Goal: Transaction & Acquisition: Purchase product/service

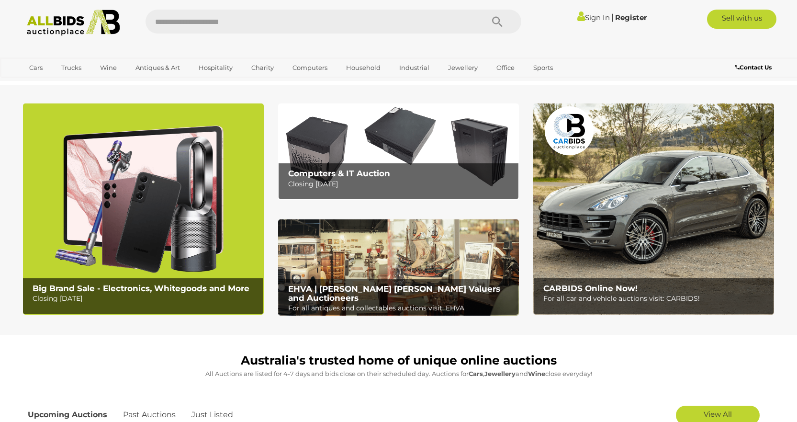
click at [394, 143] on img at bounding box center [398, 151] width 241 height 96
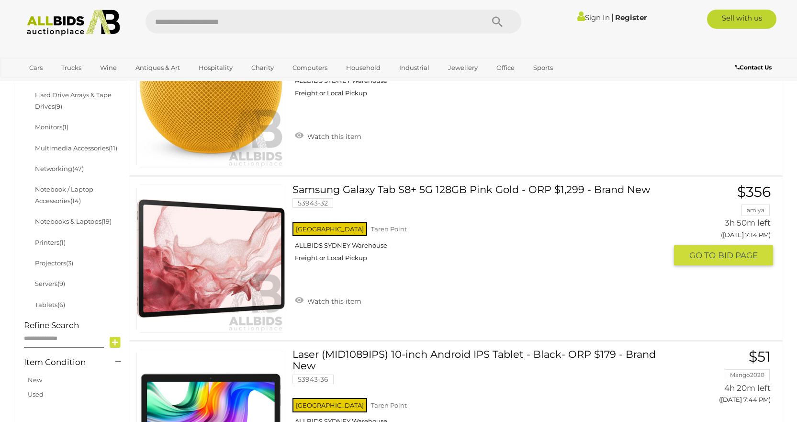
scroll to position [383, 0]
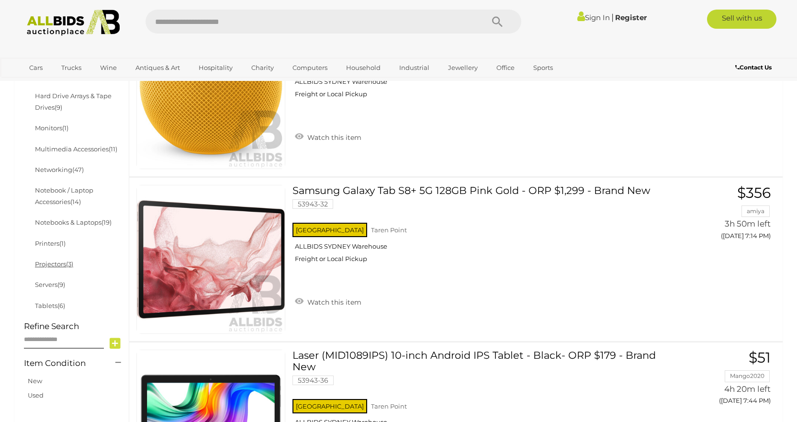
click at [60, 262] on link "Projectors (3)" at bounding box center [54, 264] width 38 height 8
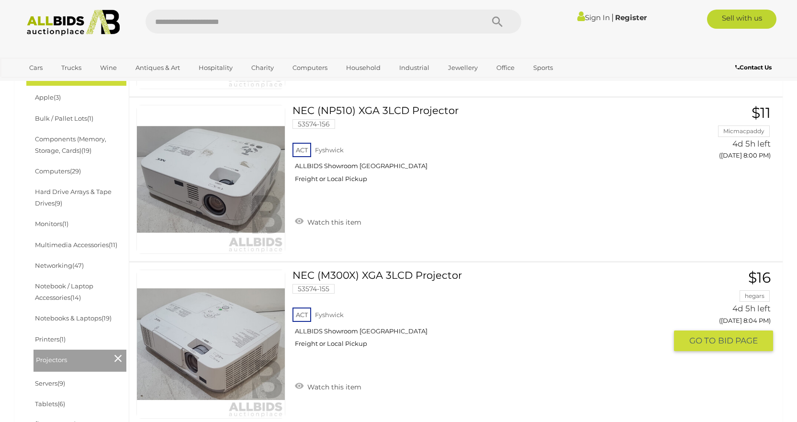
scroll to position [239, 0]
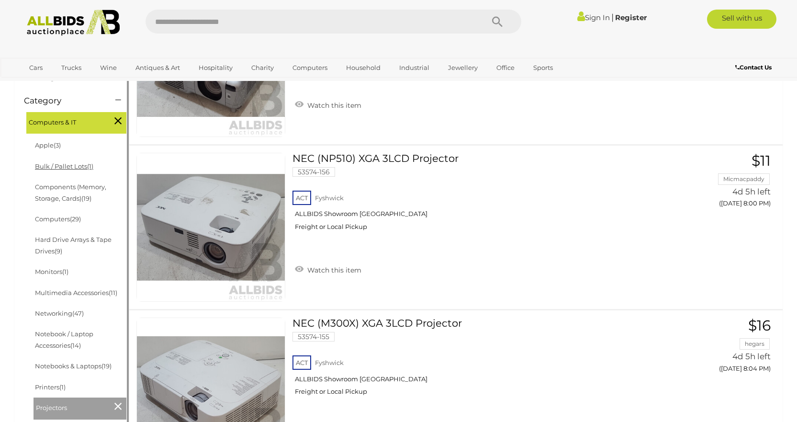
click at [51, 167] on link "Bulk / Pallet Lots (1)" at bounding box center [64, 166] width 58 height 8
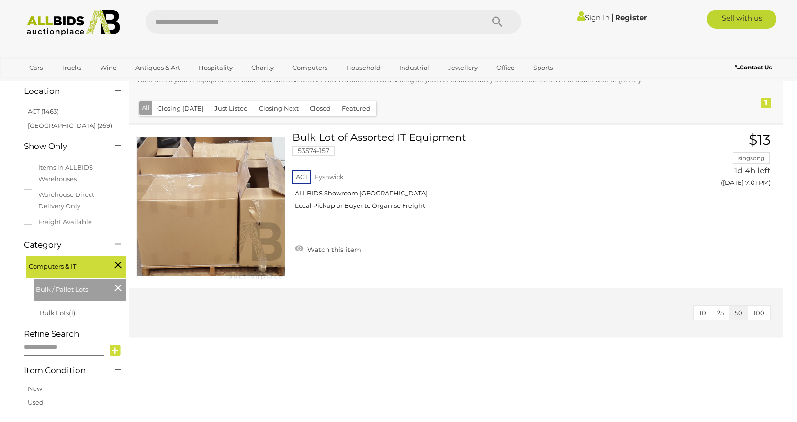
scroll to position [96, 0]
click at [305, 134] on link "Bulk Lot of Assorted IT Equipment 53574-157 ACT Fyshwick ALLBIDS Showroom Fyshw…" at bounding box center [483, 173] width 366 height 85
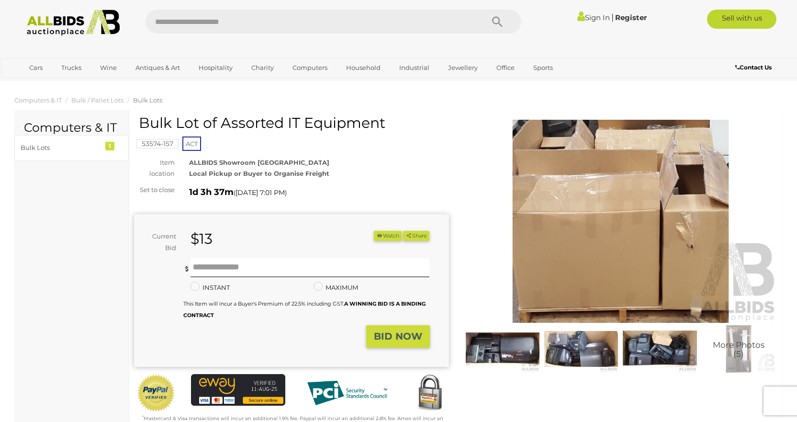
click at [499, 344] on img at bounding box center [503, 348] width 74 height 47
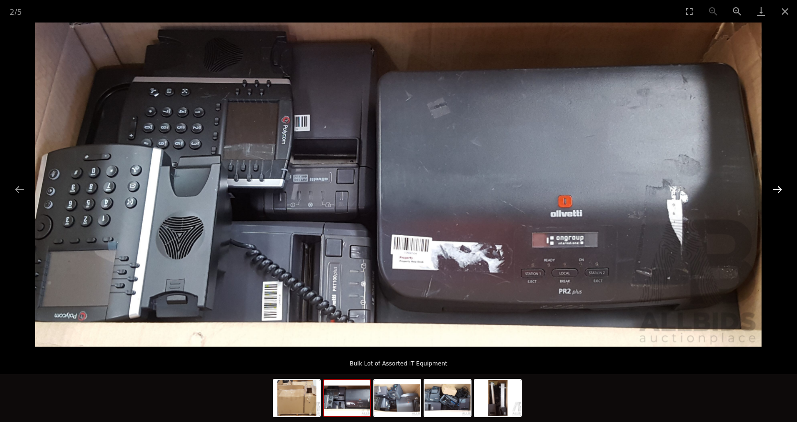
click at [775, 188] on button "Next slide" at bounding box center [777, 189] width 20 height 19
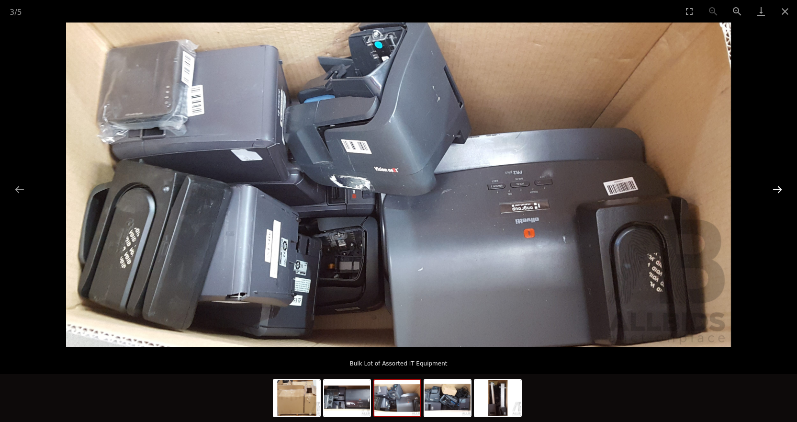
click at [773, 186] on button "Next slide" at bounding box center [777, 189] width 20 height 19
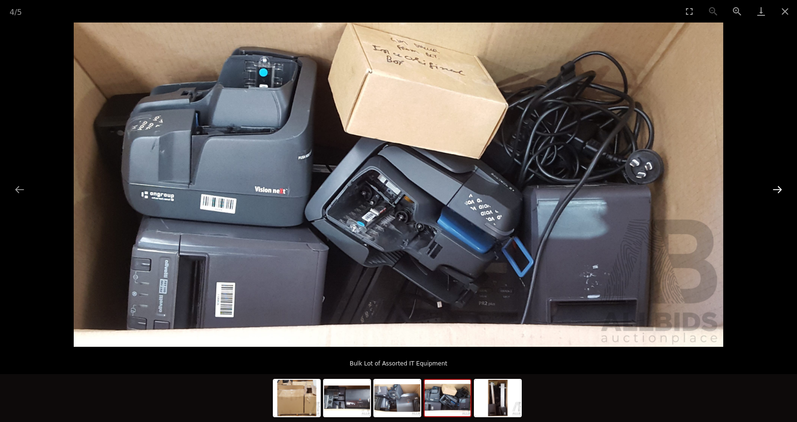
click at [777, 184] on button "Next slide" at bounding box center [777, 189] width 20 height 19
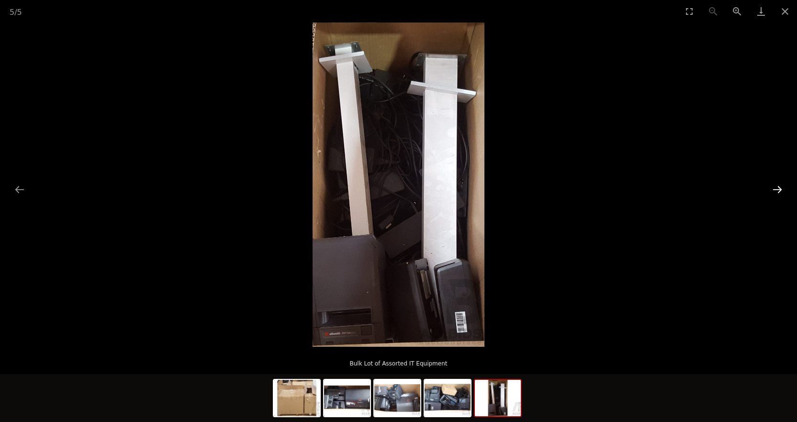
click at [777, 190] on button "Next slide" at bounding box center [777, 189] width 20 height 19
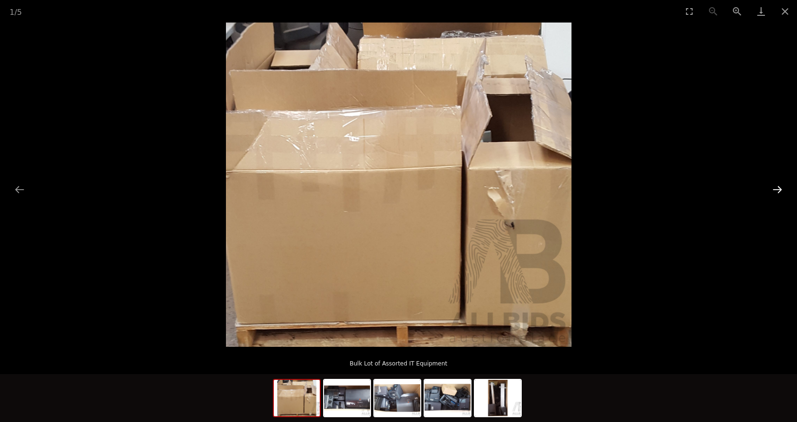
click at [777, 190] on button "Next slide" at bounding box center [777, 189] width 20 height 19
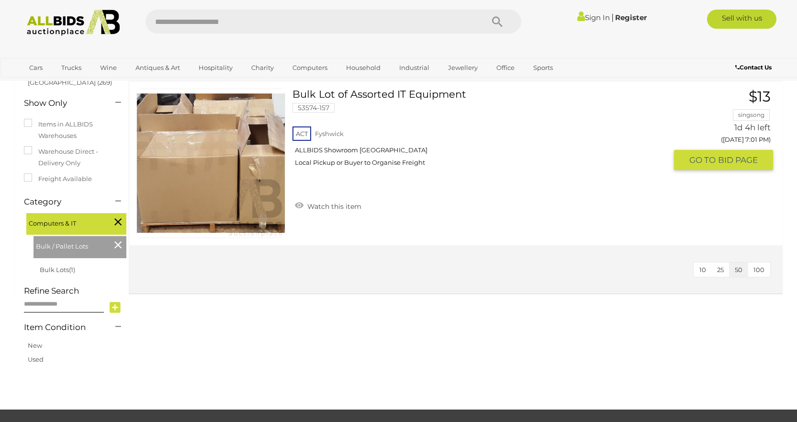
scroll to position [122, 0]
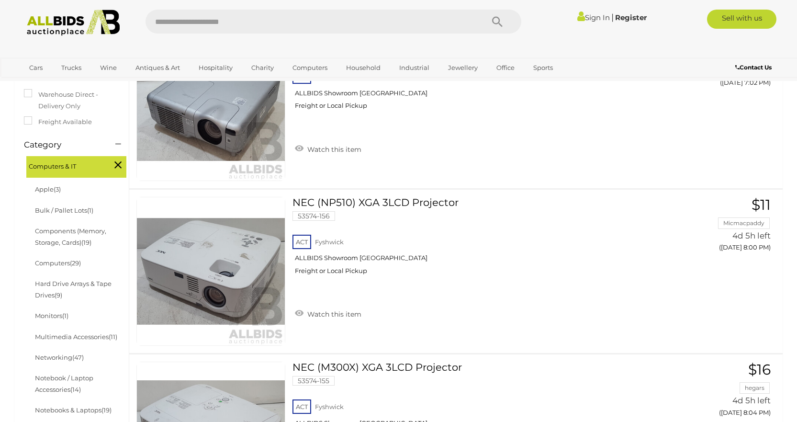
scroll to position [192, 0]
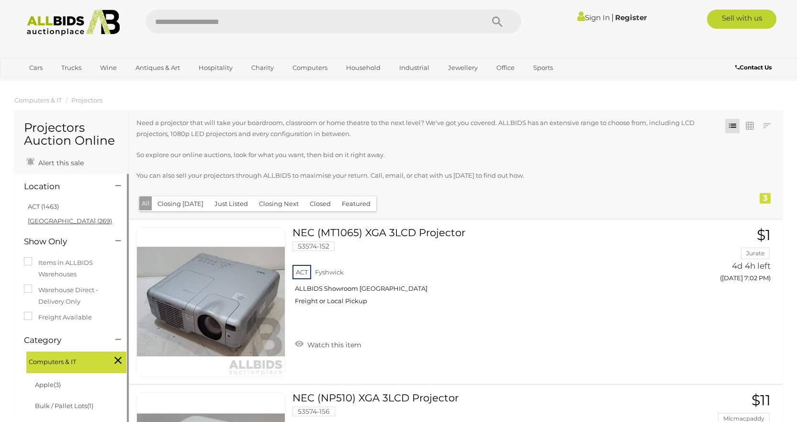
click at [35, 218] on link "[GEOGRAPHIC_DATA] (269)" at bounding box center [70, 221] width 84 height 8
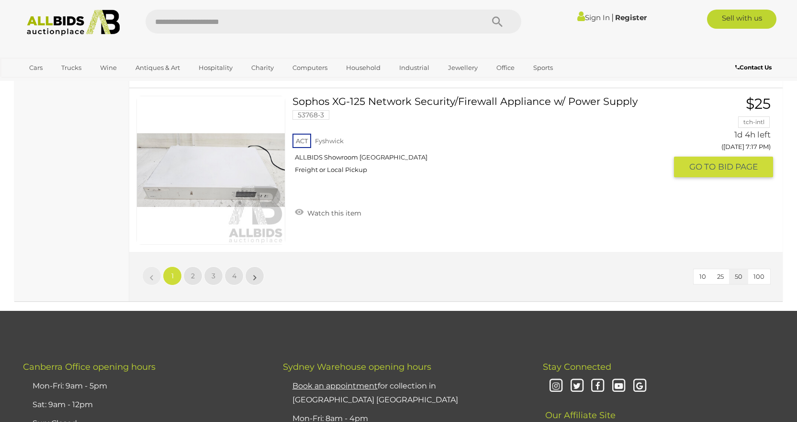
scroll to position [8230, 0]
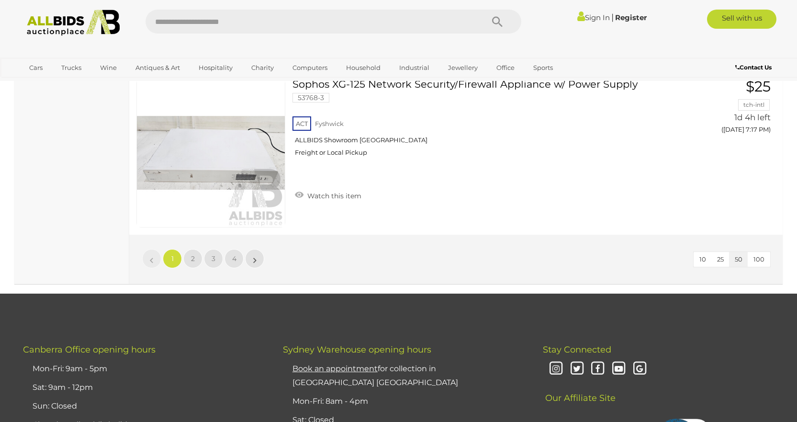
click at [759, 260] on span "100" at bounding box center [758, 259] width 11 height 8
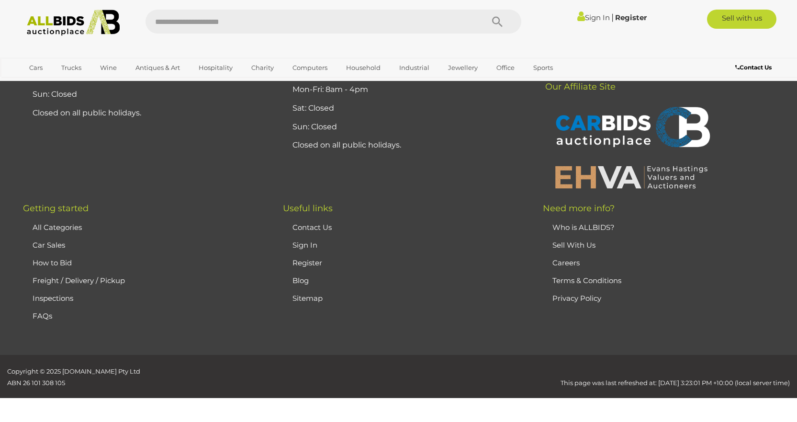
scroll to position [134, 0]
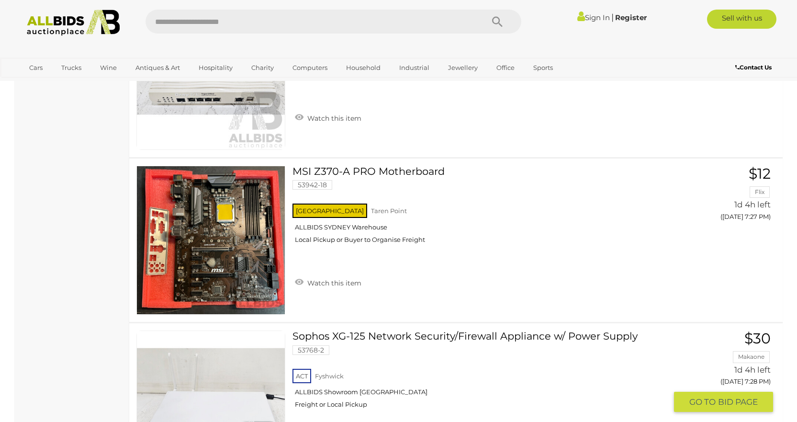
scroll to position [10279, 0]
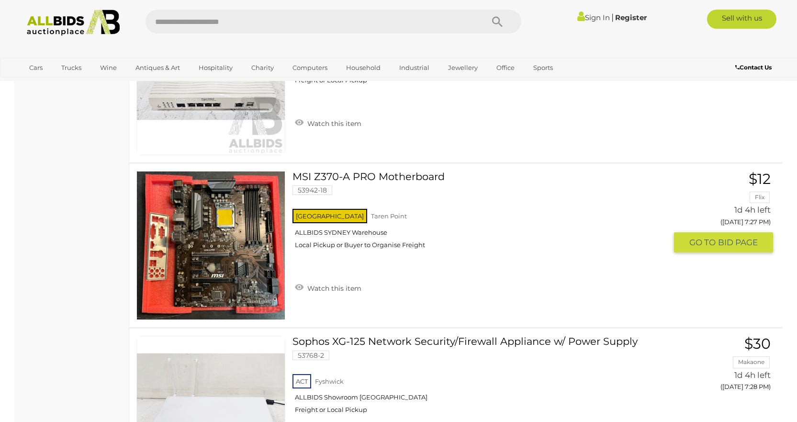
click at [215, 239] on link at bounding box center [210, 245] width 149 height 149
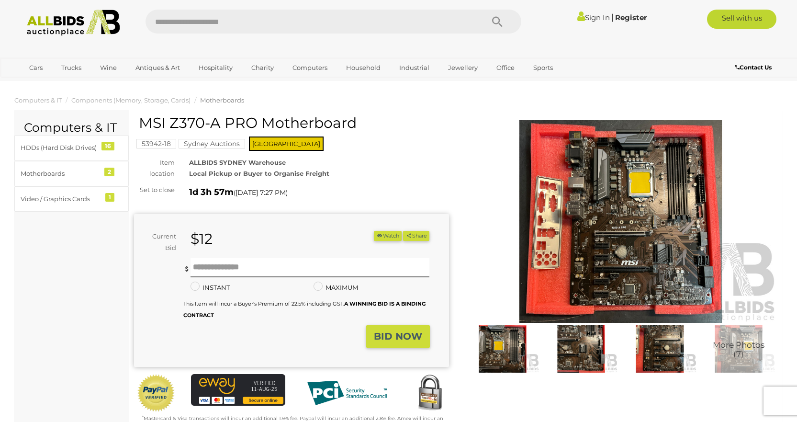
click at [506, 346] on img at bounding box center [503, 348] width 74 height 47
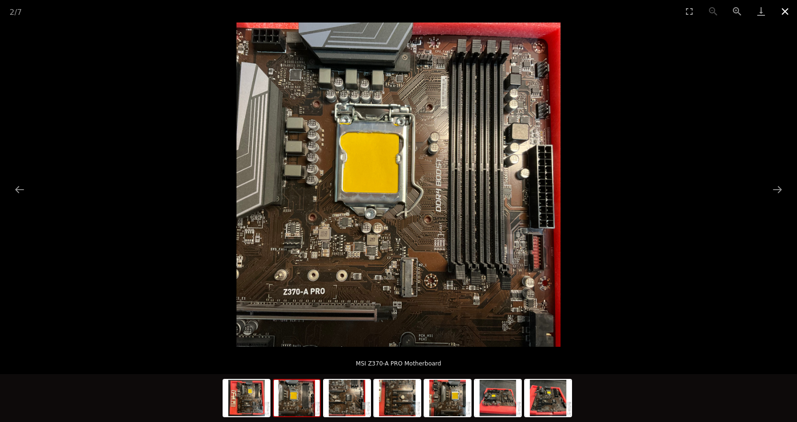
click at [786, 11] on button "Close gallery" at bounding box center [785, 11] width 24 height 22
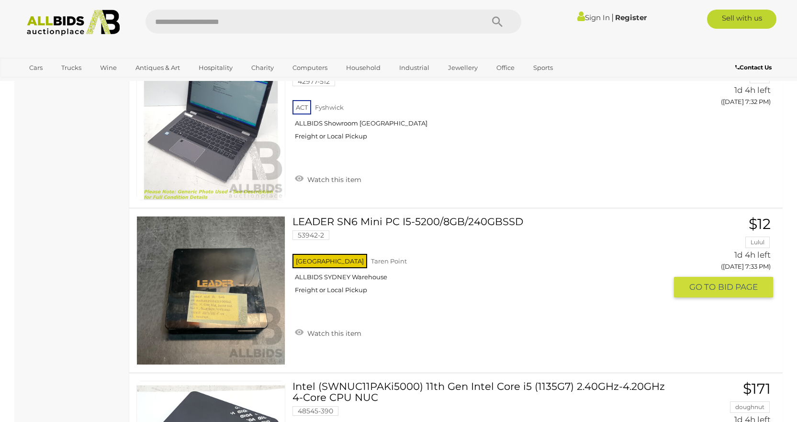
scroll to position [11270, 0]
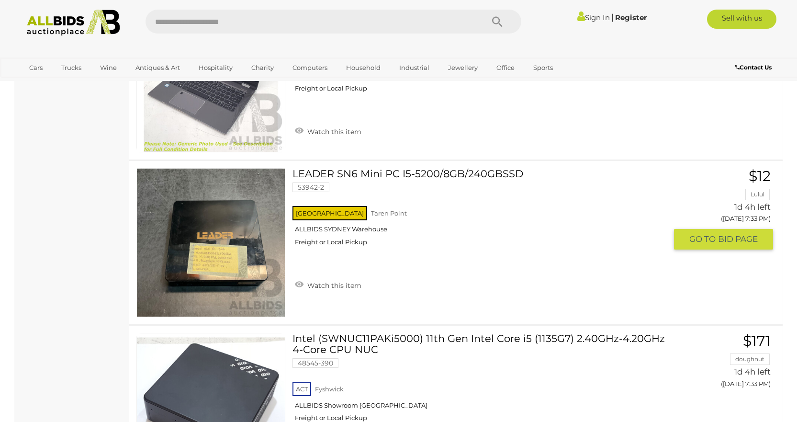
click at [214, 258] on img at bounding box center [211, 242] width 148 height 148
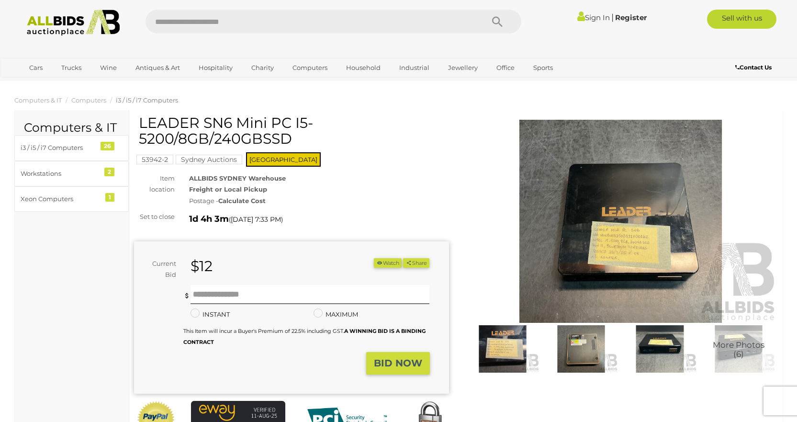
click at [636, 244] on img at bounding box center [620, 221] width 315 height 203
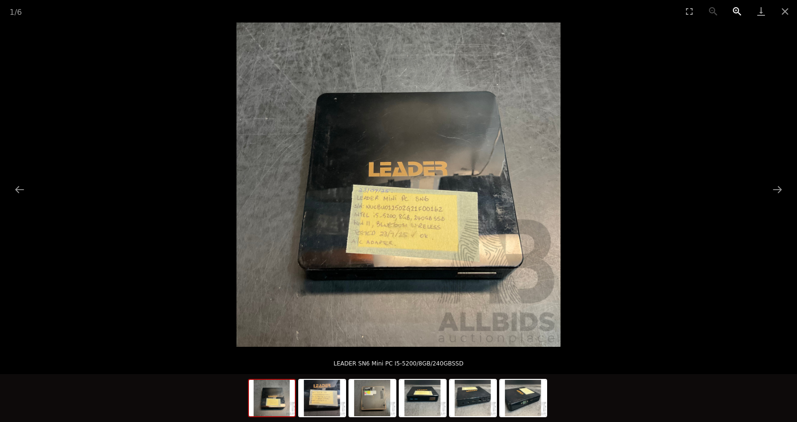
click at [748, 10] on div "1 / 6" at bounding box center [398, 11] width 797 height 22
click at [739, 12] on button "Zoom in" at bounding box center [737, 11] width 24 height 22
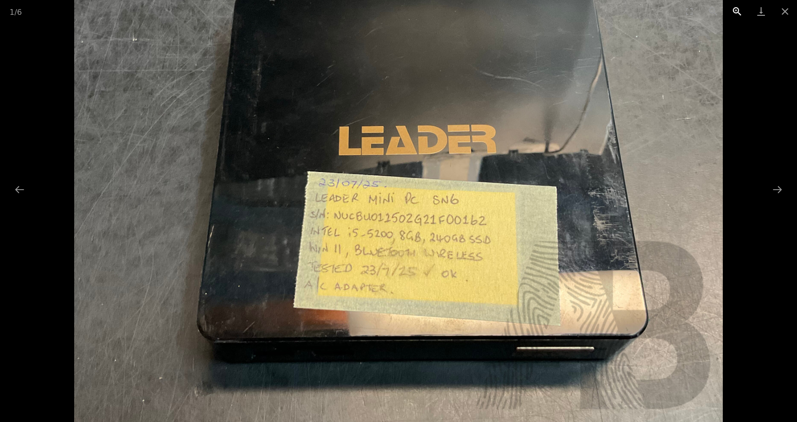
click at [739, 12] on button "Zoom in" at bounding box center [737, 11] width 24 height 22
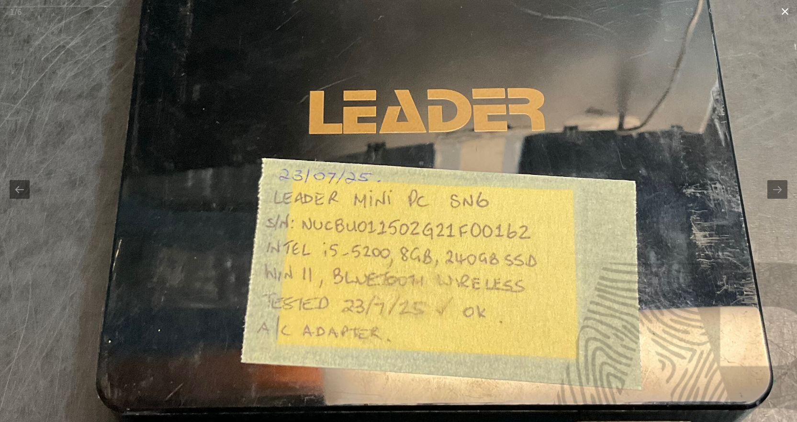
click at [788, 16] on button "Close gallery" at bounding box center [785, 11] width 24 height 22
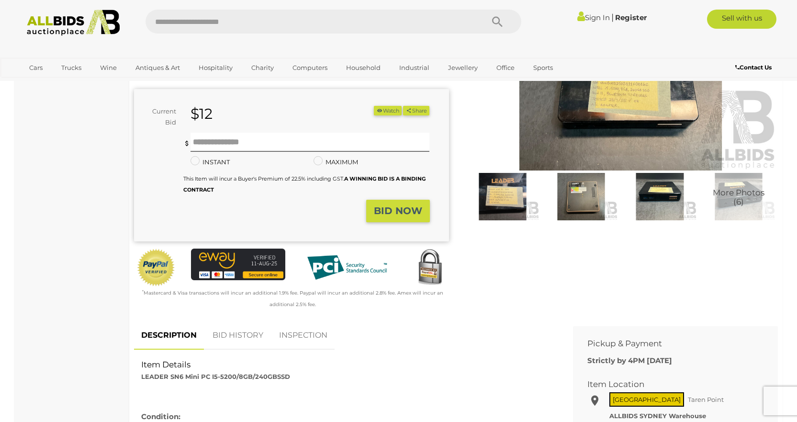
scroll to position [144, 0]
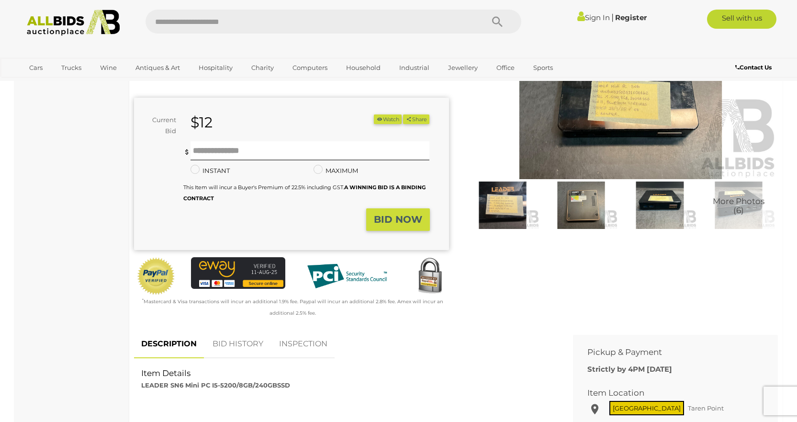
click at [750, 213] on span "More Photos (6)" at bounding box center [738, 206] width 52 height 18
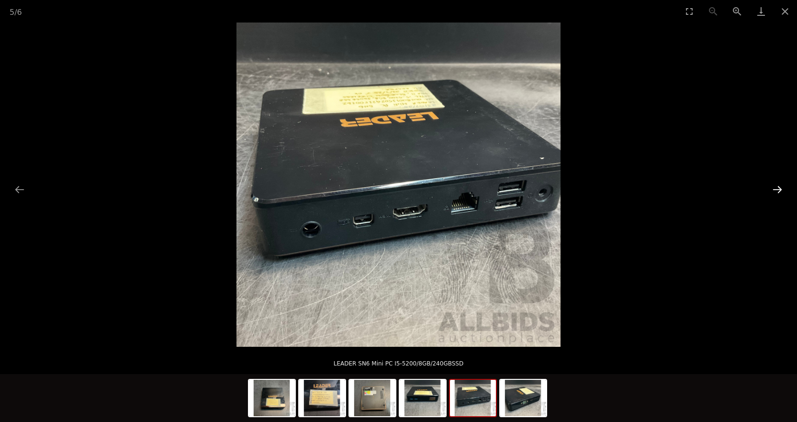
click at [775, 187] on button "Next slide" at bounding box center [777, 189] width 20 height 19
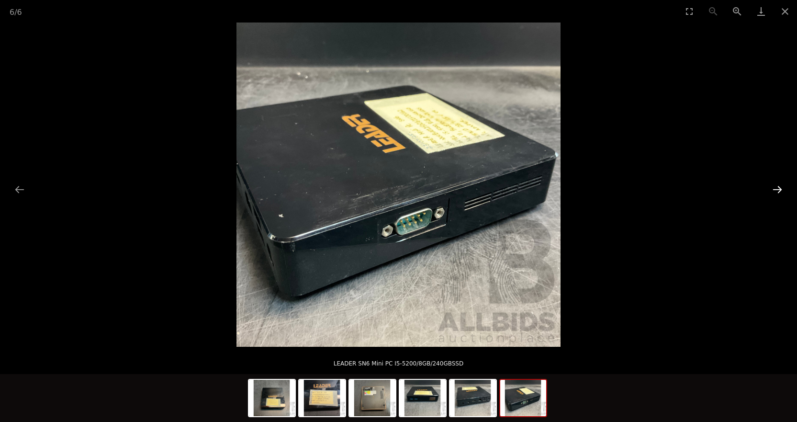
click at [775, 185] on button "Next slide" at bounding box center [777, 189] width 20 height 19
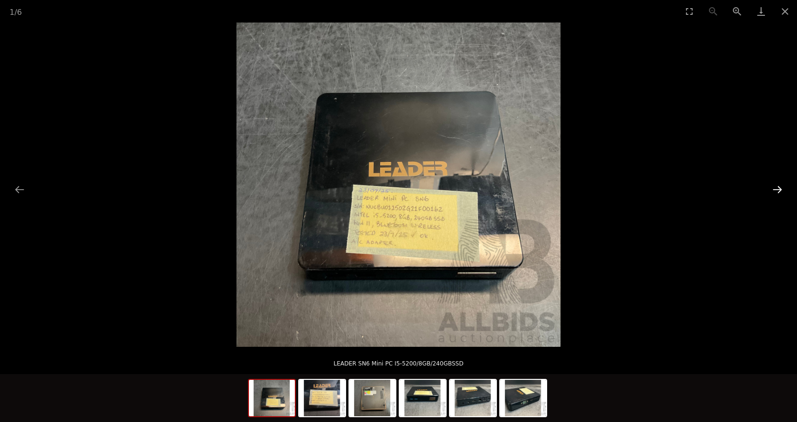
click at [775, 185] on button "Next slide" at bounding box center [777, 189] width 20 height 19
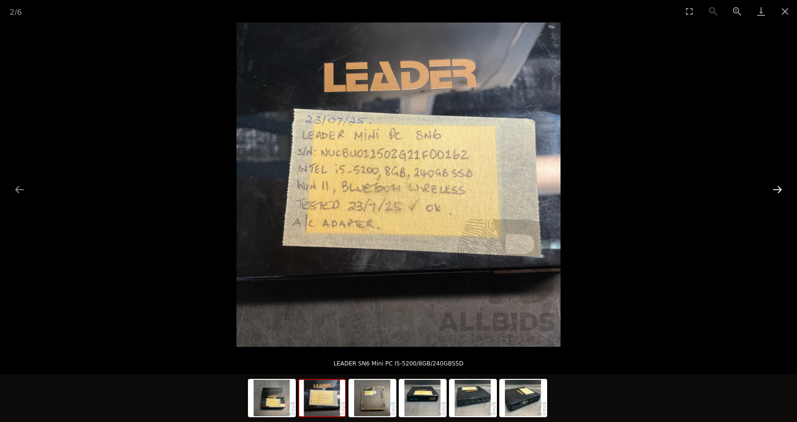
click at [775, 185] on button "Next slide" at bounding box center [777, 189] width 20 height 19
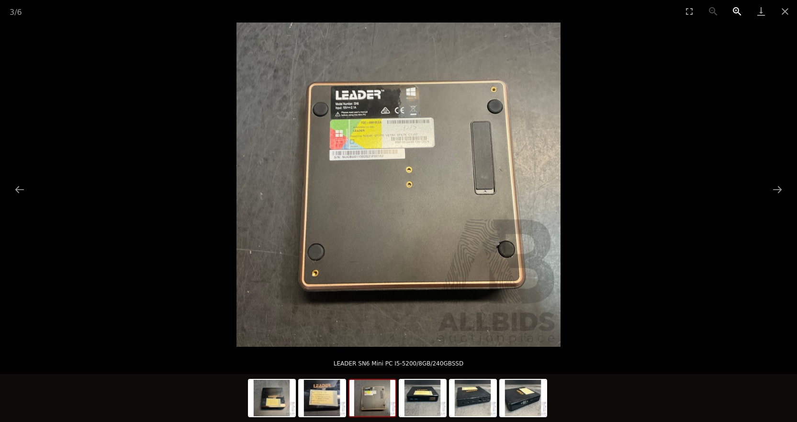
click at [738, 12] on button "Zoom in" at bounding box center [737, 11] width 24 height 22
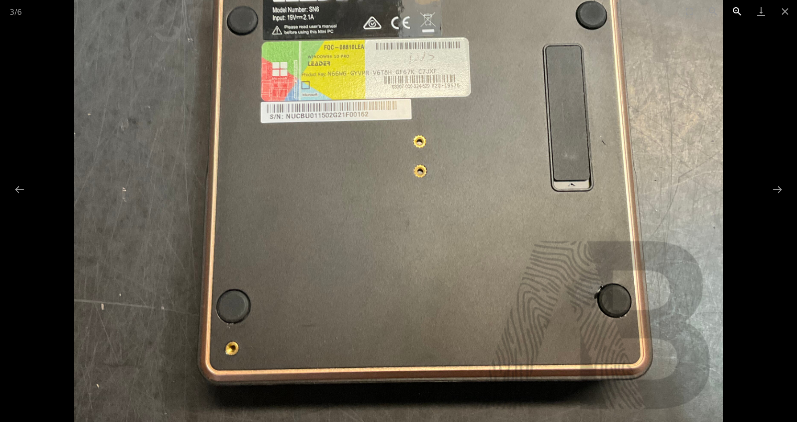
click at [738, 11] on button "Zoom in" at bounding box center [737, 11] width 24 height 22
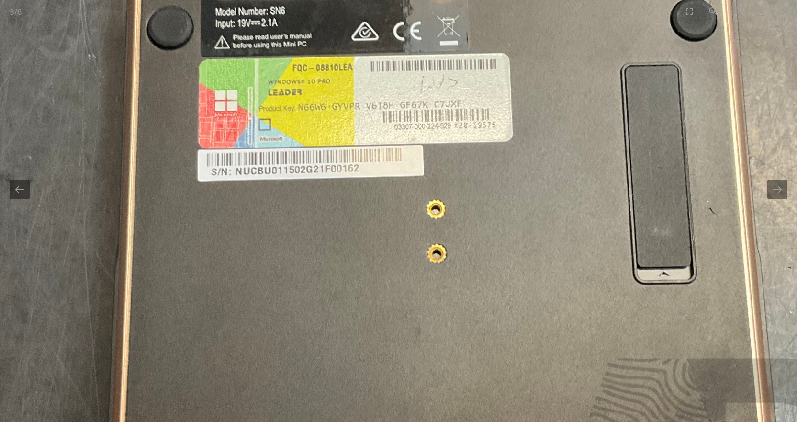
drag, startPoint x: 538, startPoint y: 119, endPoint x: 543, endPoint y: 202, distance: 83.9
click at [543, 202] on img at bounding box center [404, 254] width 972 height 972
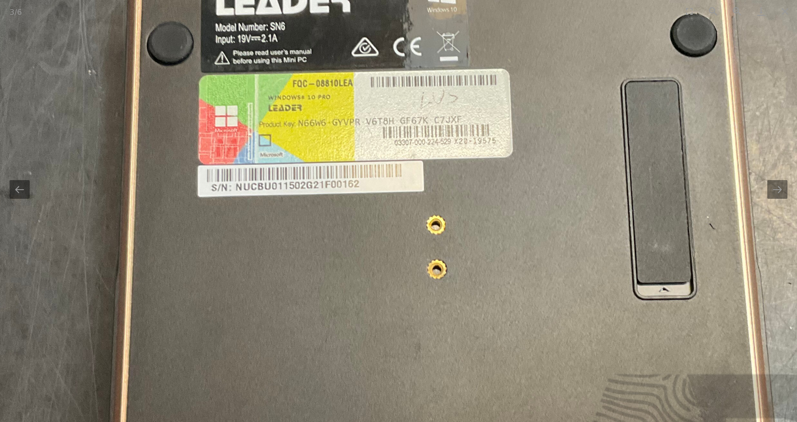
scroll to position [144, 0]
click at [779, 193] on button "Next slide" at bounding box center [777, 189] width 20 height 19
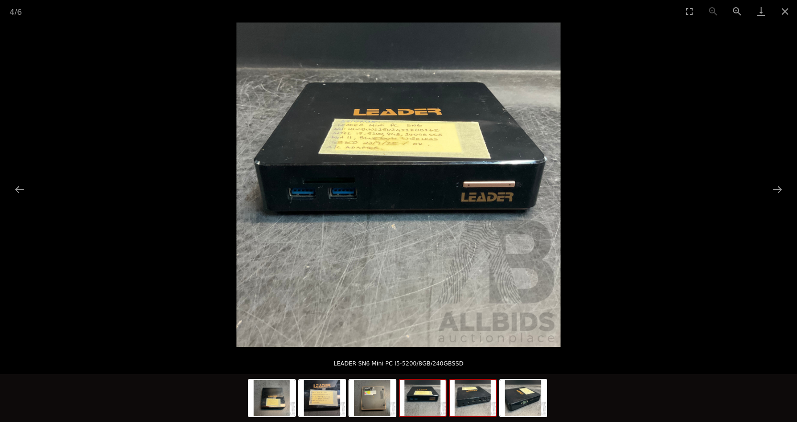
click at [471, 406] on img at bounding box center [473, 397] width 46 height 36
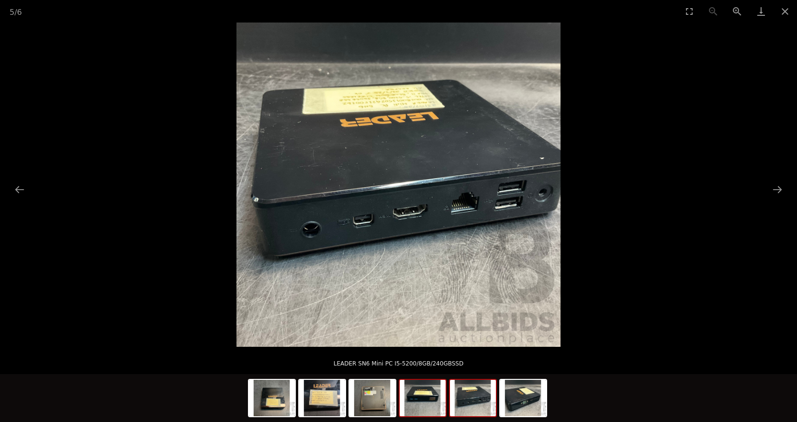
click at [424, 389] on img at bounding box center [422, 397] width 46 height 36
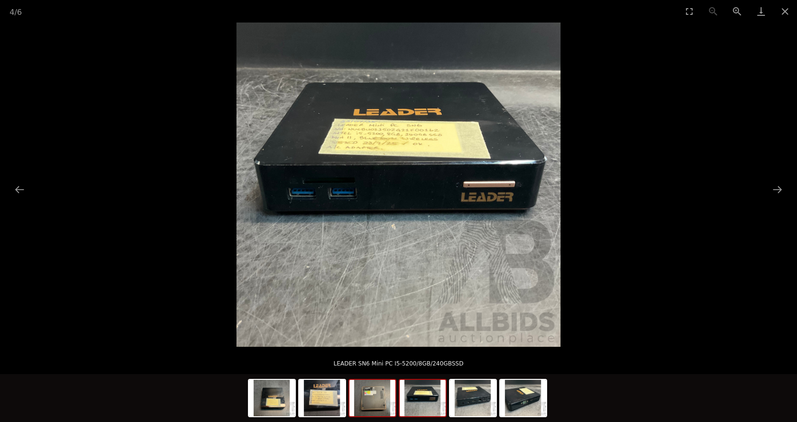
click at [377, 400] on img at bounding box center [372, 397] width 46 height 36
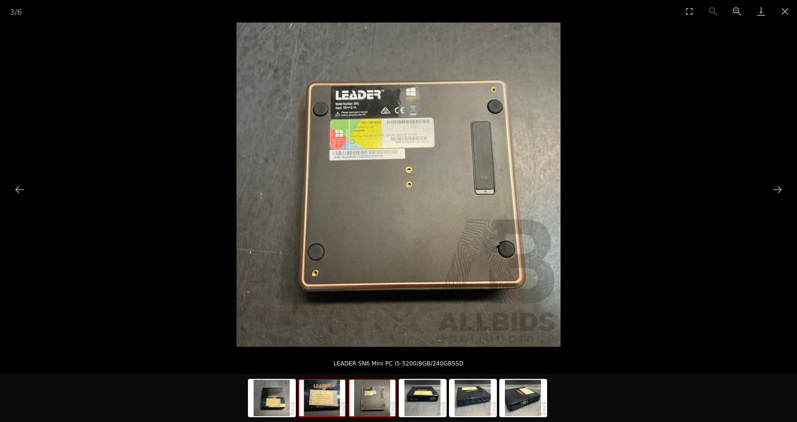
click at [334, 392] on img at bounding box center [322, 397] width 46 height 36
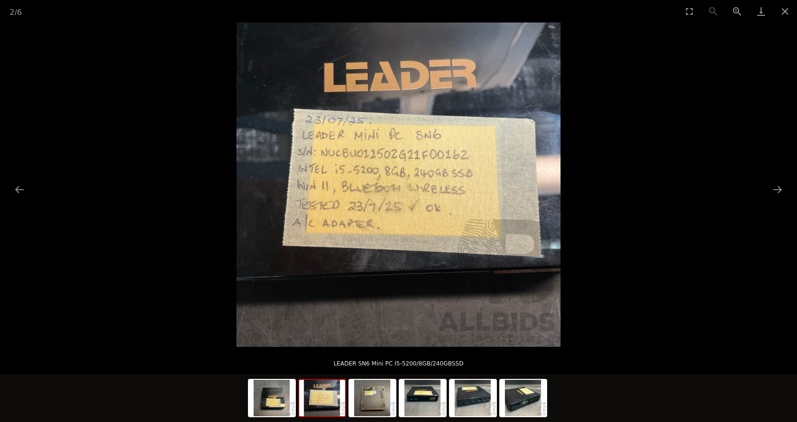
click at [238, 388] on div at bounding box center [398, 398] width 797 height 48
click at [273, 394] on img at bounding box center [272, 397] width 46 height 36
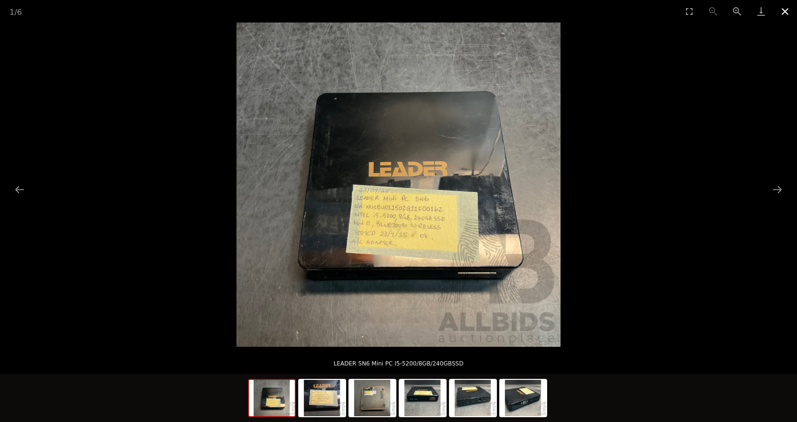
click at [790, 9] on button "Close gallery" at bounding box center [785, 11] width 24 height 22
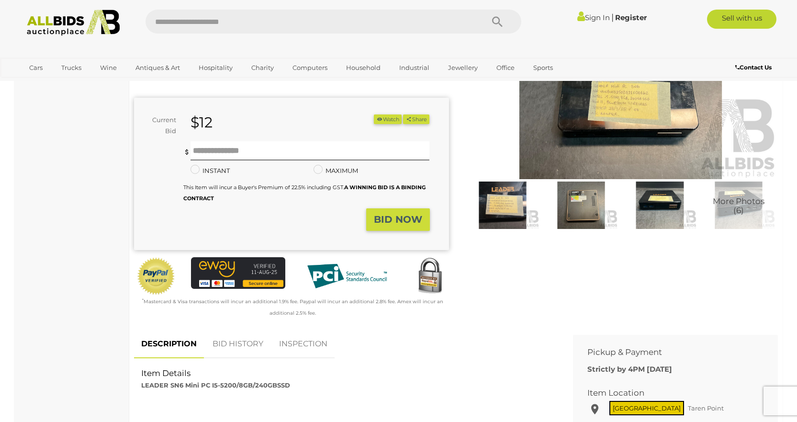
click at [740, 199] on span "More Photos (6)" at bounding box center [738, 206] width 52 height 18
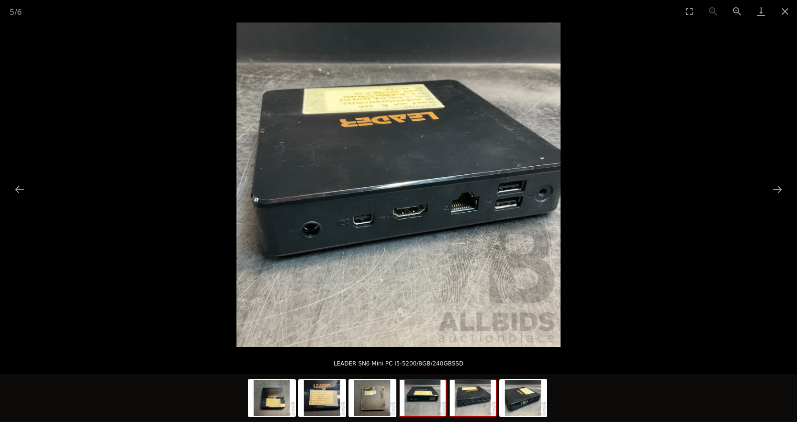
click at [432, 406] on img at bounding box center [422, 397] width 46 height 36
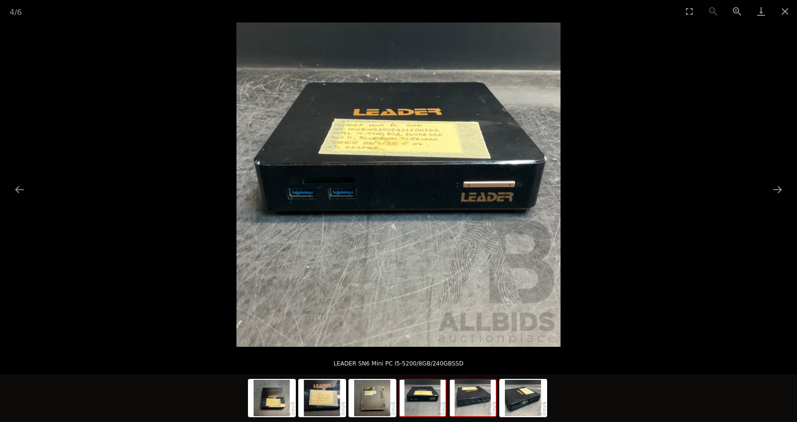
click at [467, 404] on img at bounding box center [473, 397] width 46 height 36
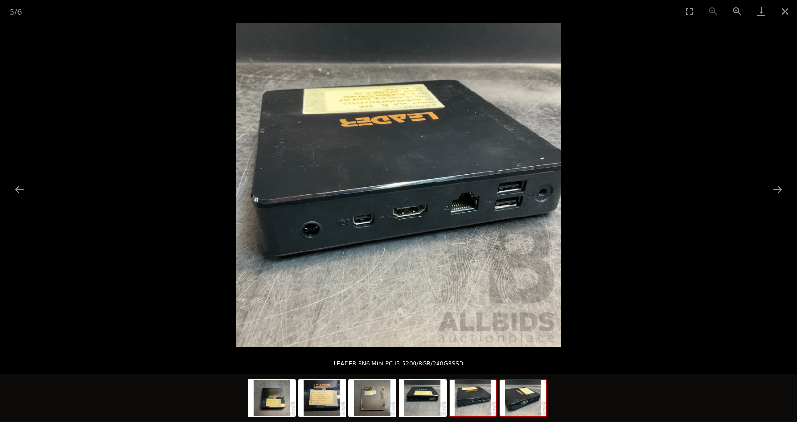
click at [528, 403] on img at bounding box center [523, 397] width 46 height 36
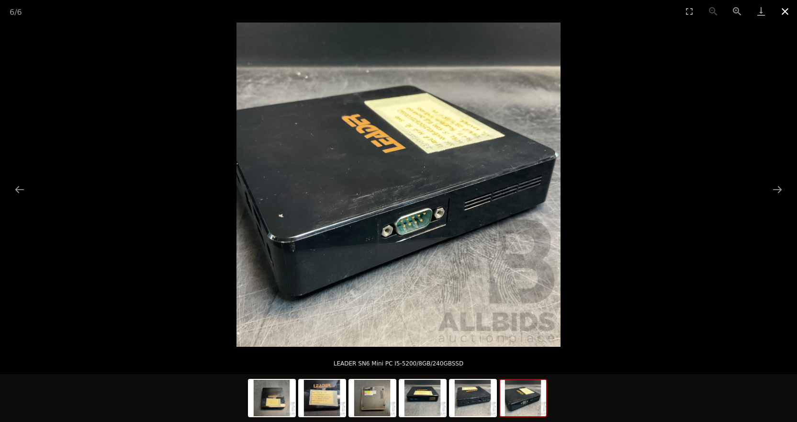
click at [780, 9] on button "Close gallery" at bounding box center [785, 11] width 24 height 22
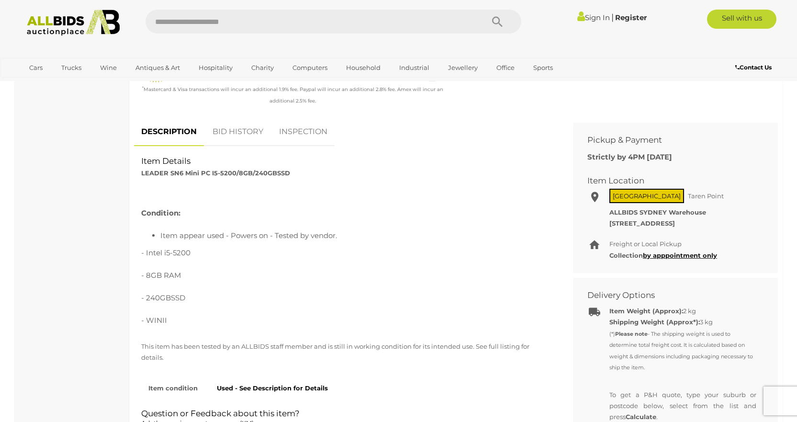
scroll to position [335, 0]
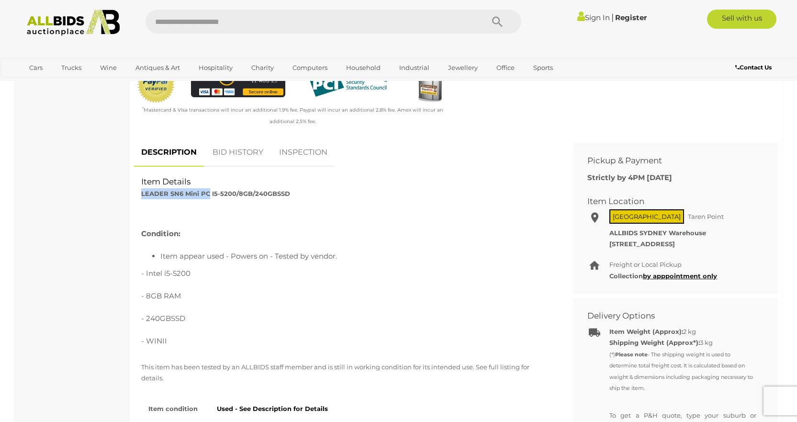
drag, startPoint x: 209, startPoint y: 193, endPoint x: 143, endPoint y: 192, distance: 65.6
click at [140, 195] on div "Item Details LEADER SN6 Mini PC I5-5200/8GB/240GBSSD" at bounding box center [346, 187] width 424 height 23
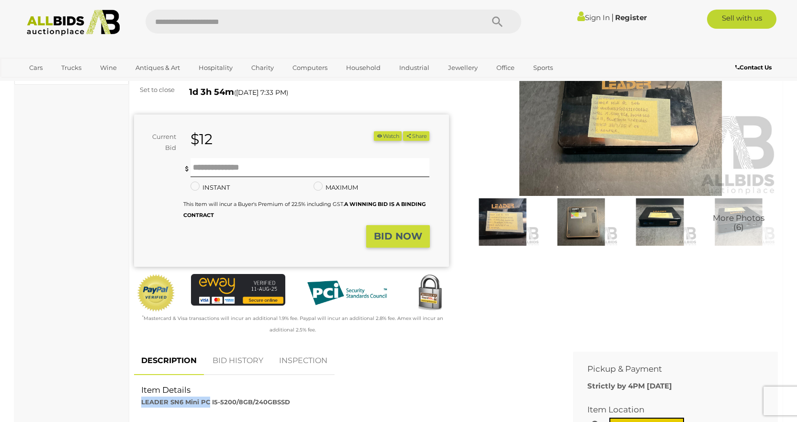
scroll to position [239, 0]
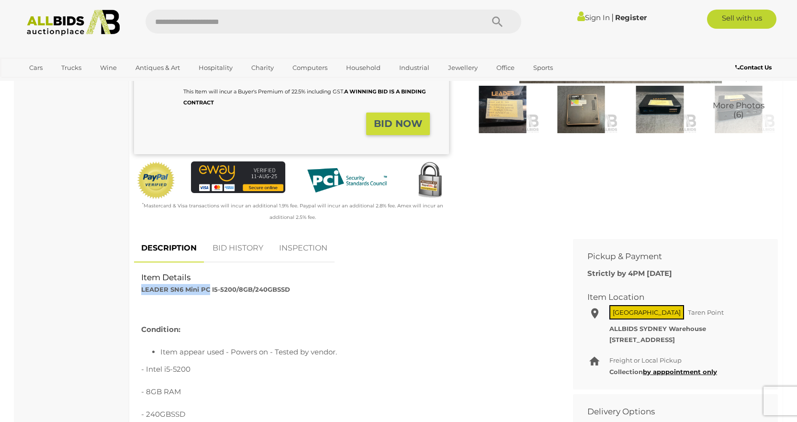
click at [240, 250] on link "BID HISTORY" at bounding box center [237, 248] width 65 height 28
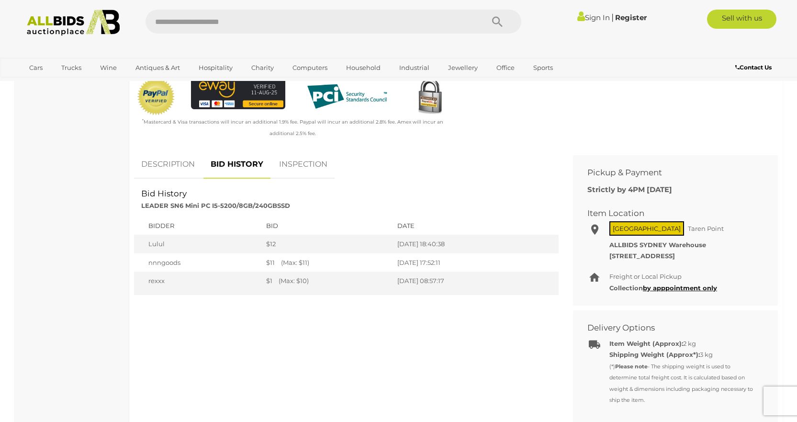
scroll to position [383, 0]
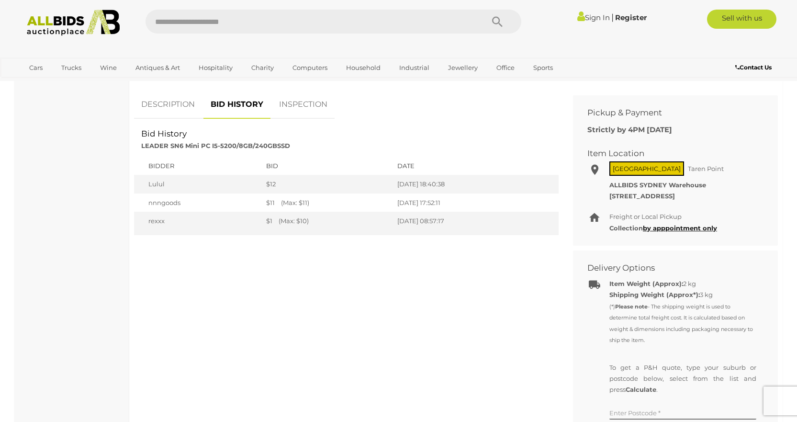
click at [590, 15] on link "Sign In" at bounding box center [593, 17] width 33 height 9
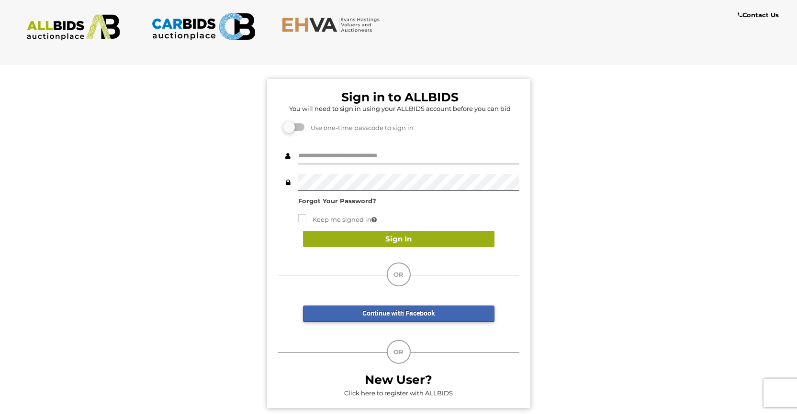
type input "*****"
click at [411, 237] on button "Sign In" at bounding box center [398, 239] width 191 height 17
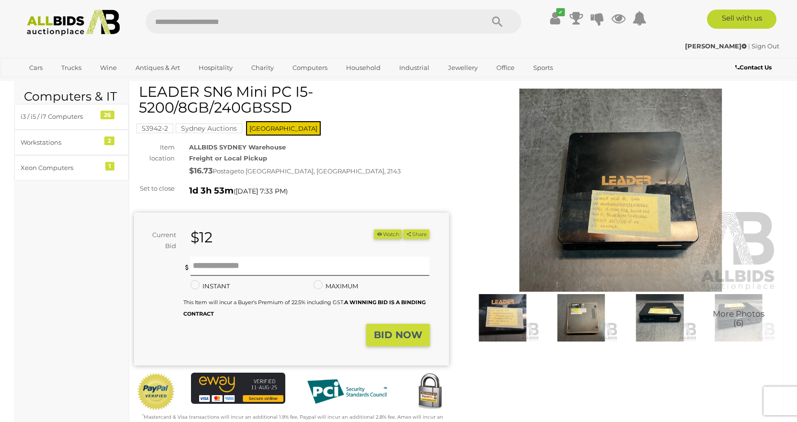
scroll to position [48, 0]
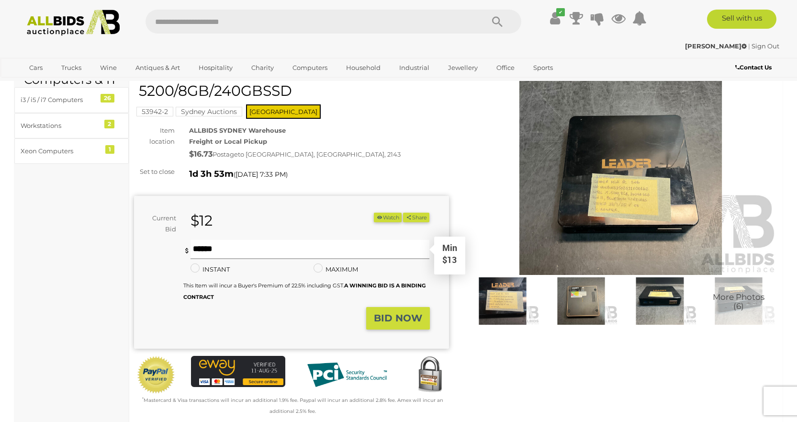
click at [247, 252] on input "text" at bounding box center [309, 249] width 239 height 19
type input "**"
click at [403, 319] on strong "BID NOW" at bounding box center [398, 317] width 48 height 11
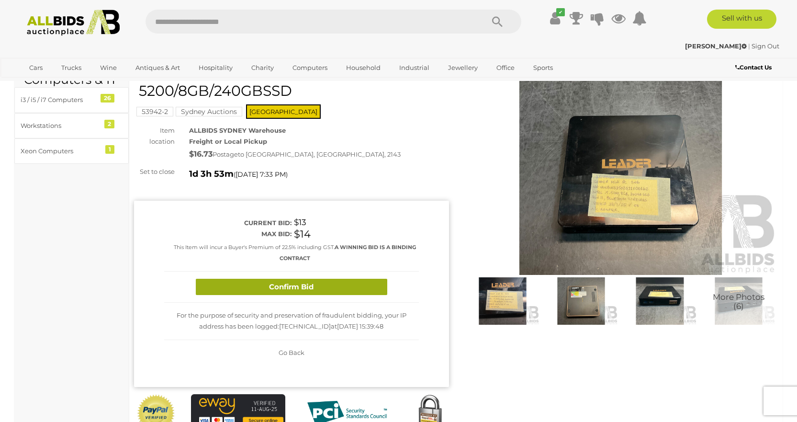
click at [288, 290] on button "Confirm Bid" at bounding box center [291, 286] width 191 height 17
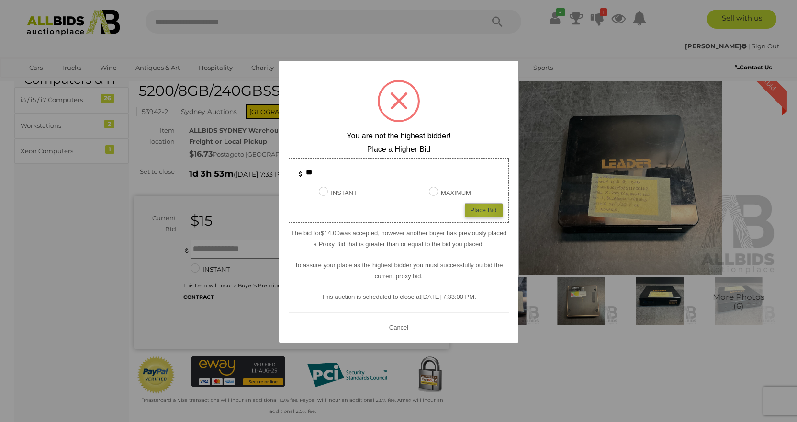
click at [482, 212] on div "Place Bid" at bounding box center [484, 210] width 38 height 14
type input "**"
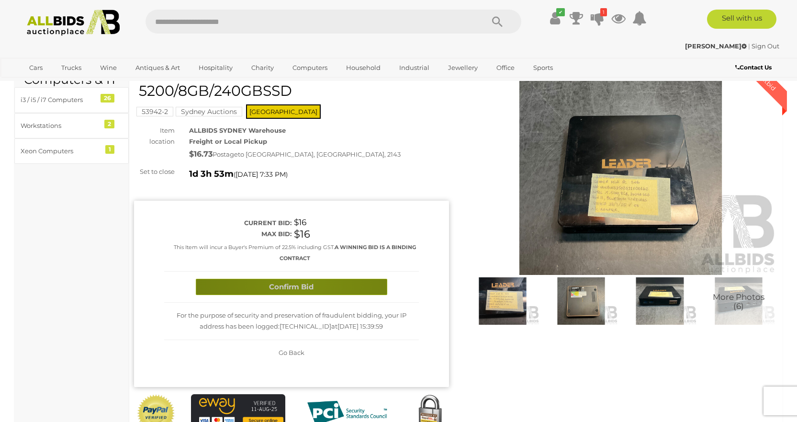
click at [303, 280] on button "Confirm Bid" at bounding box center [291, 286] width 191 height 17
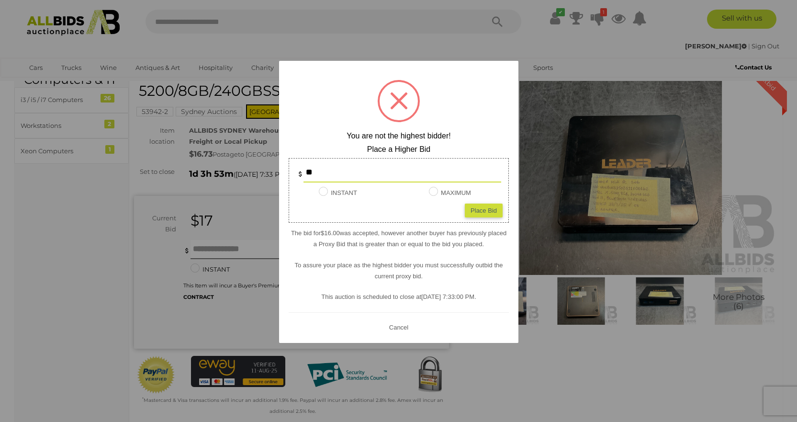
click at [481, 209] on div "Place Bid" at bounding box center [484, 210] width 38 height 14
type input "**"
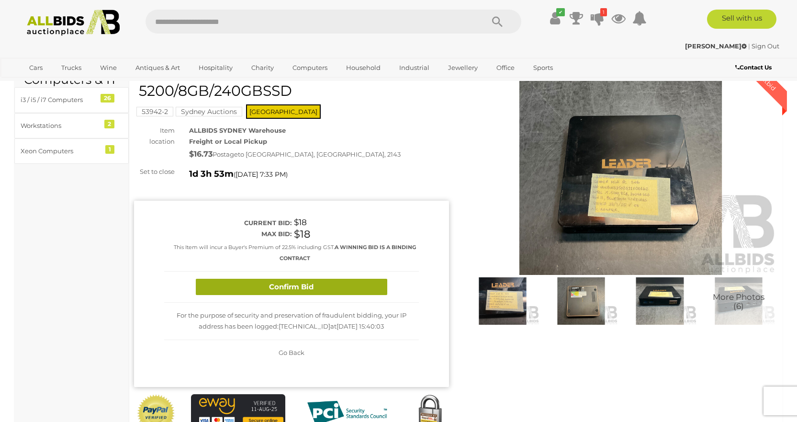
click at [324, 286] on button "Confirm Bid" at bounding box center [291, 286] width 191 height 17
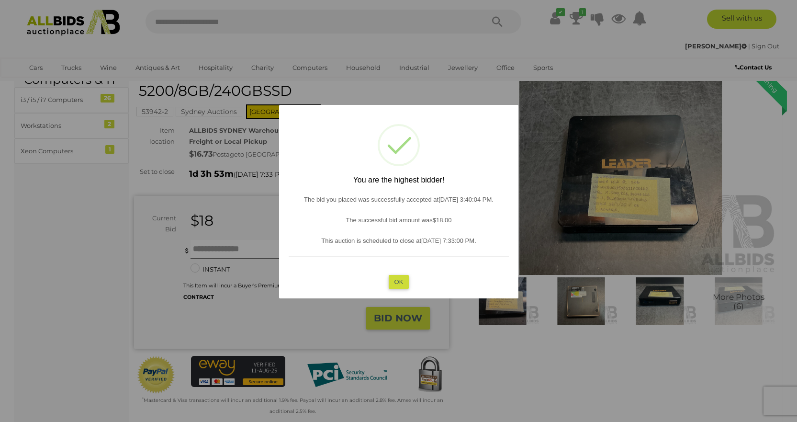
click at [516, 370] on div at bounding box center [398, 211] width 797 height 422
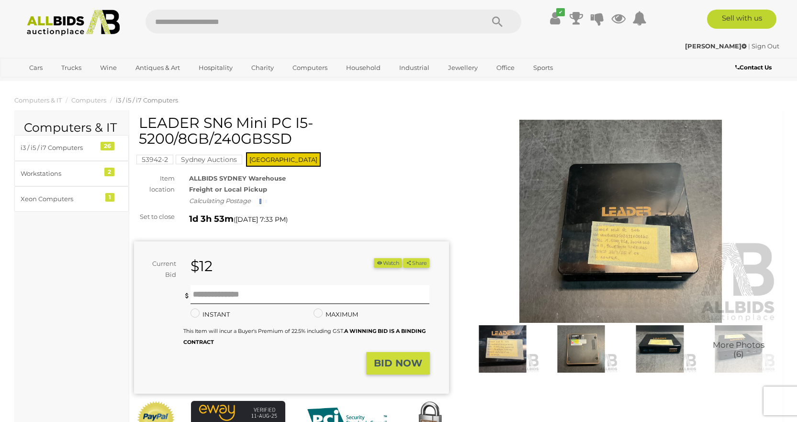
scroll to position [383, 0]
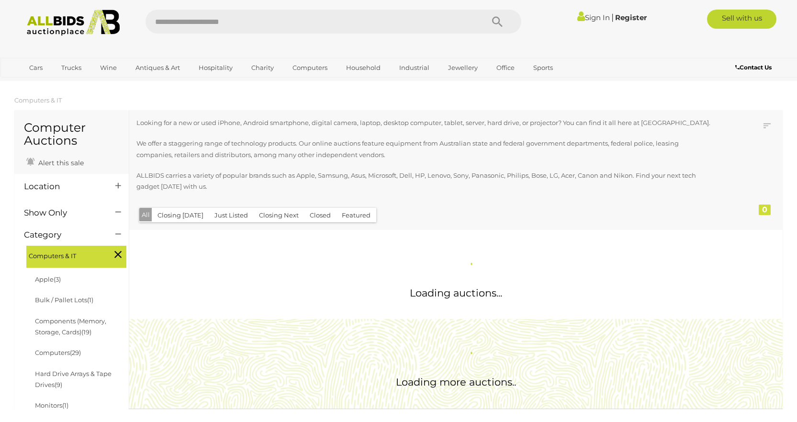
scroll to position [845, 0]
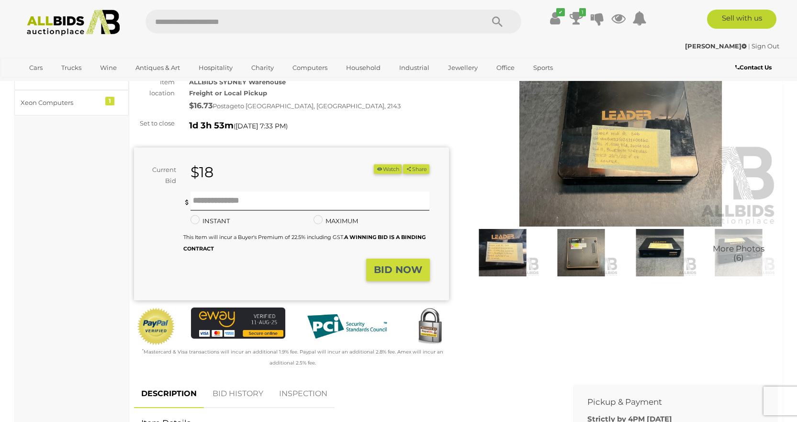
scroll to position [96, 0]
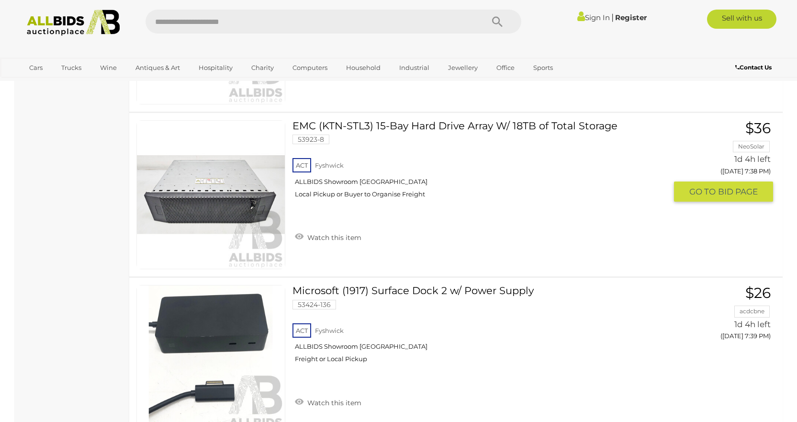
scroll to position [12328, 0]
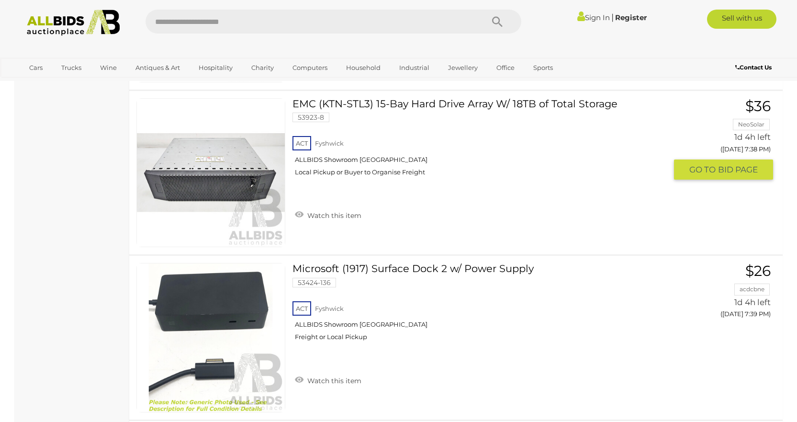
click at [238, 155] on link at bounding box center [210, 172] width 149 height 149
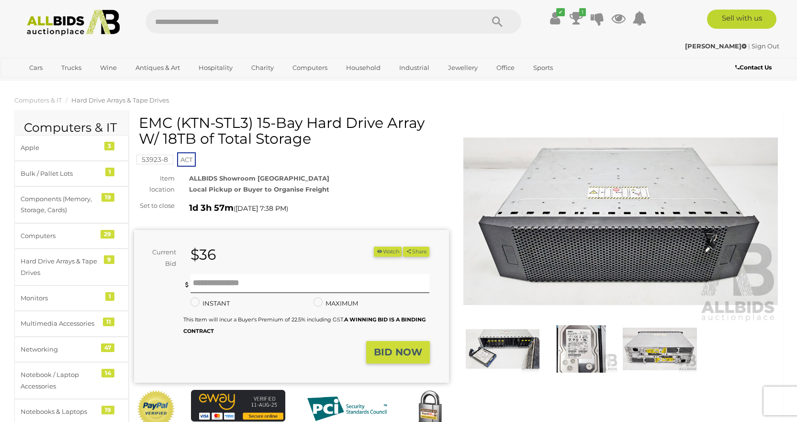
click at [675, 347] on img at bounding box center [659, 348] width 74 height 47
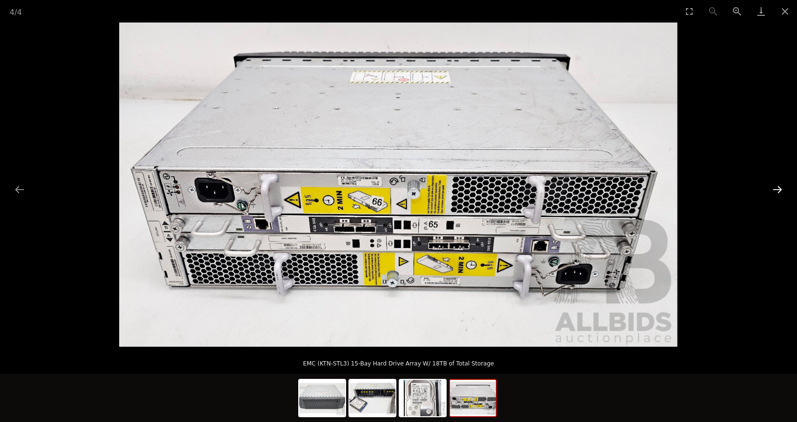
click at [780, 191] on button "Next slide" at bounding box center [777, 189] width 20 height 19
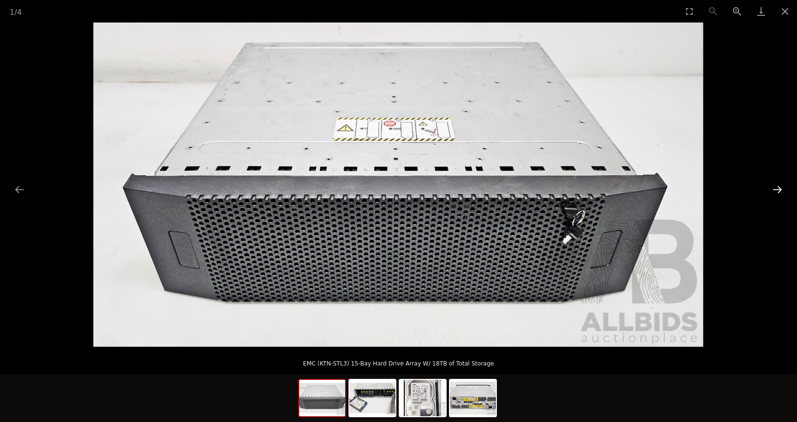
click at [780, 191] on button "Next slide" at bounding box center [777, 189] width 20 height 19
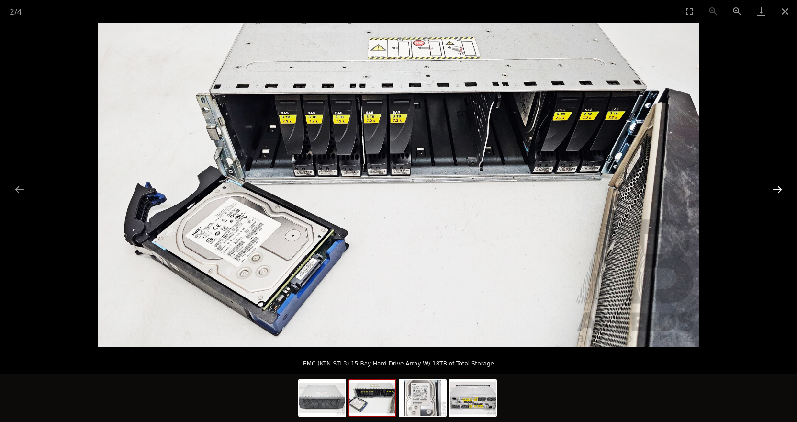
click at [775, 189] on button "Next slide" at bounding box center [777, 189] width 20 height 19
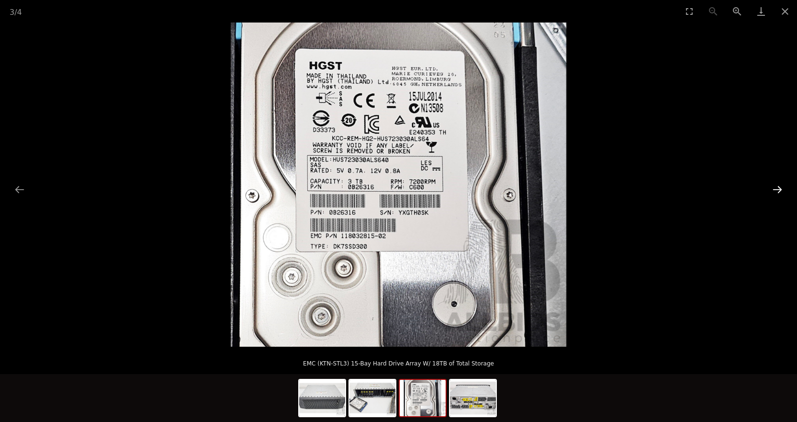
click at [775, 189] on button "Next slide" at bounding box center [777, 189] width 20 height 19
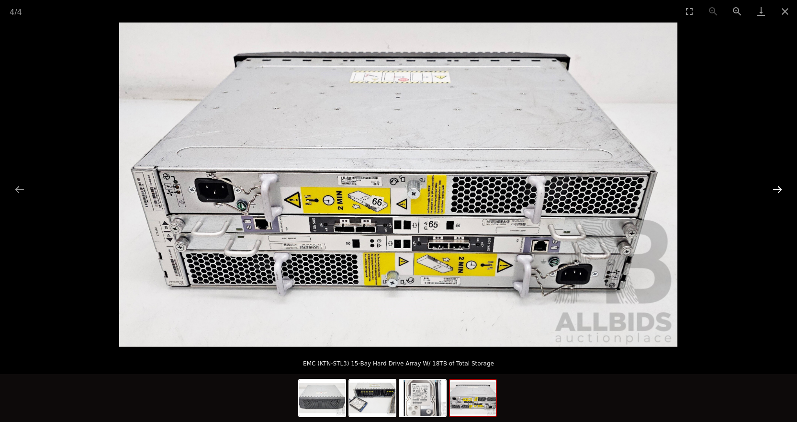
click at [775, 189] on button "Next slide" at bounding box center [777, 189] width 20 height 19
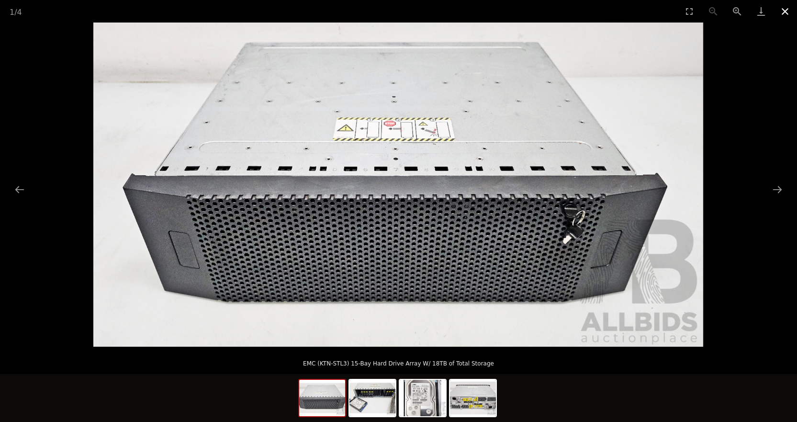
click at [784, 18] on button "Close gallery" at bounding box center [785, 11] width 24 height 22
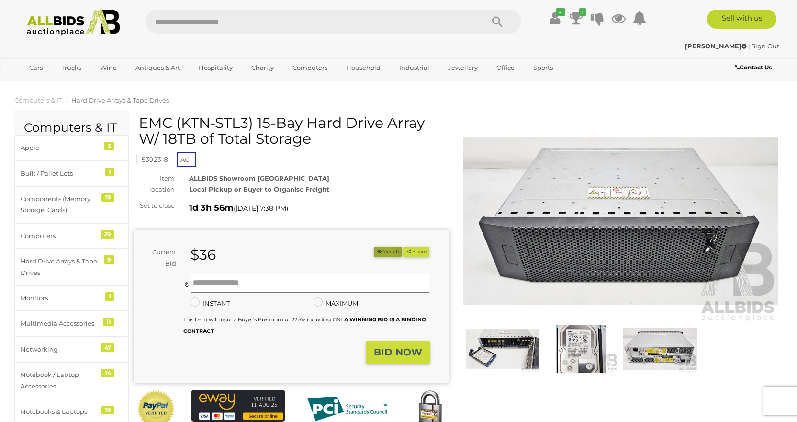
click at [382, 251] on button "Watch" at bounding box center [388, 251] width 28 height 10
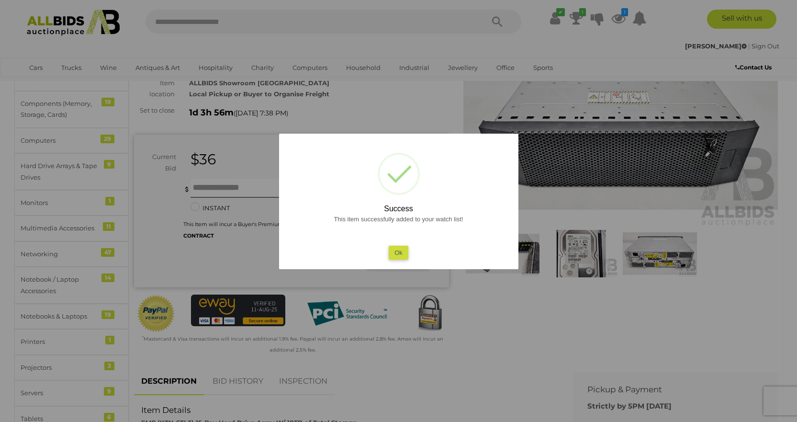
scroll to position [96, 0]
click at [646, 255] on div at bounding box center [398, 211] width 797 height 422
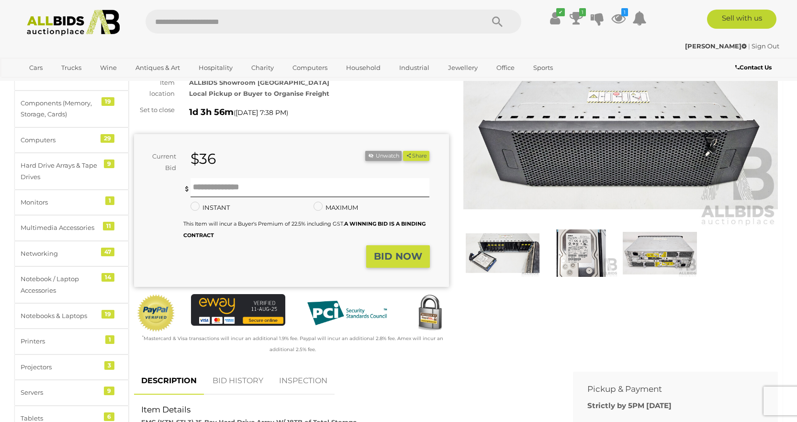
click at [514, 255] on img at bounding box center [503, 252] width 74 height 47
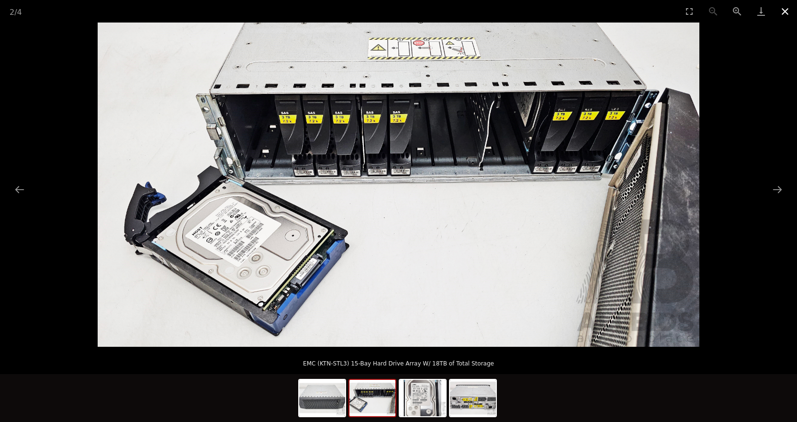
click at [779, 11] on button "Close gallery" at bounding box center [785, 11] width 24 height 22
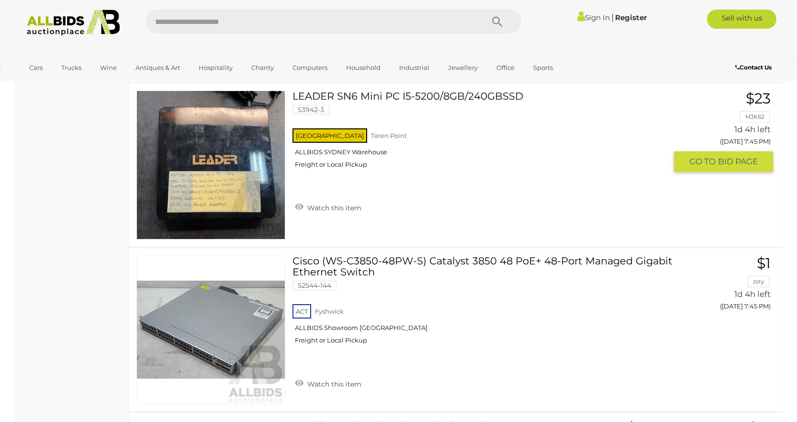
scroll to position [13422, 0]
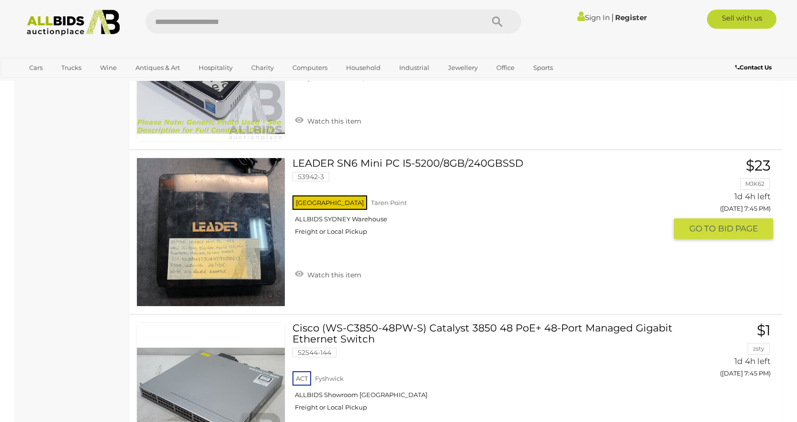
click at [386, 164] on link "LEADER SN6 Mini PC I5-5200/8GB/240GBSSD 53942-3 [GEOGRAPHIC_DATA] [GEOGRAPHIC_D…" at bounding box center [483, 199] width 366 height 85
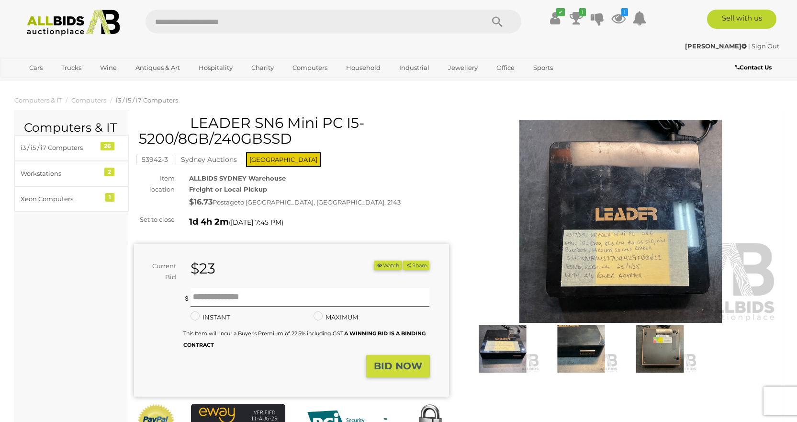
click at [385, 270] on button "Watch" at bounding box center [388, 265] width 28 height 10
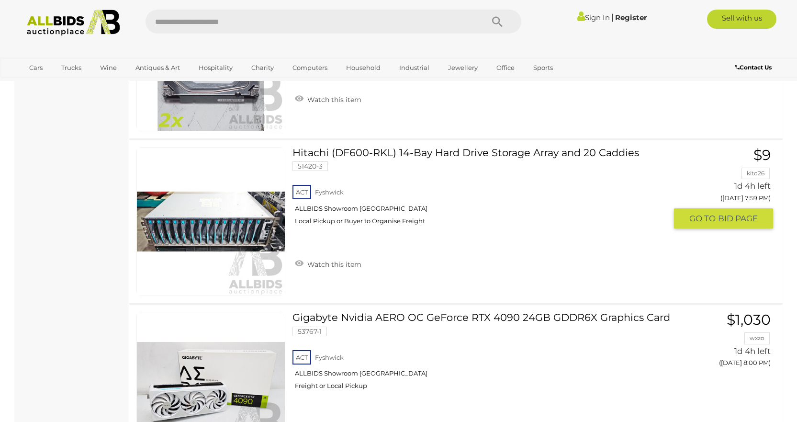
scroll to position [16249, 0]
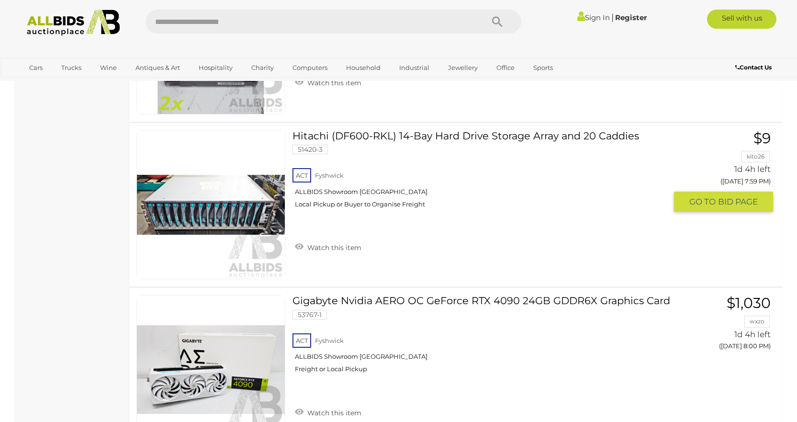
click at [207, 213] on img at bounding box center [211, 205] width 148 height 148
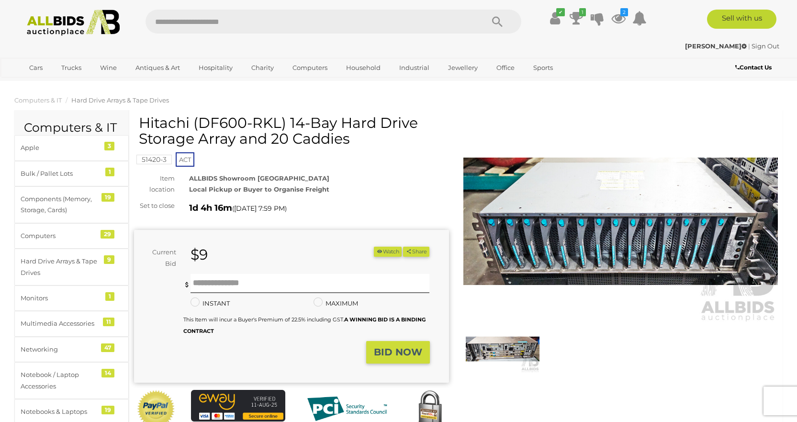
click at [509, 341] on img at bounding box center [503, 348] width 74 height 47
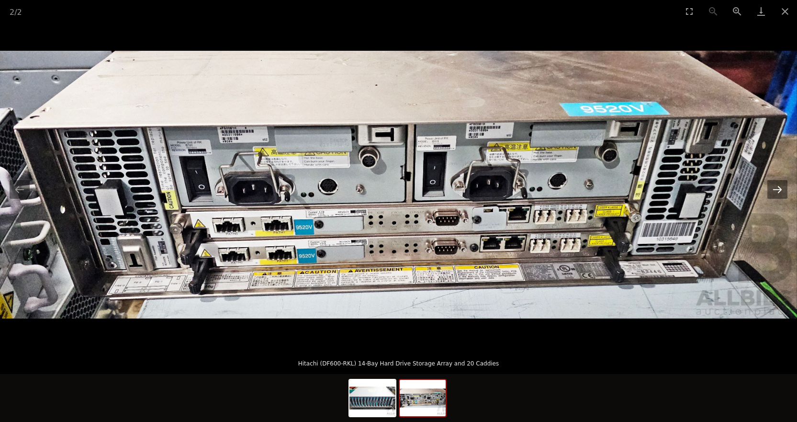
click at [783, 195] on button "Next slide" at bounding box center [777, 189] width 20 height 19
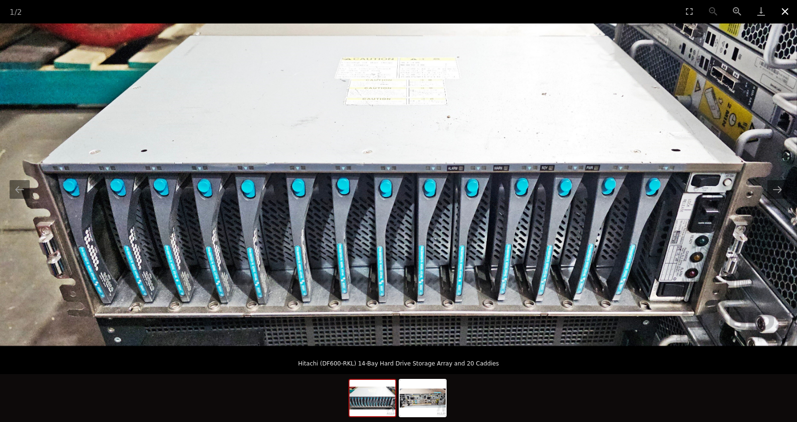
click at [784, 8] on button "Close gallery" at bounding box center [785, 11] width 24 height 22
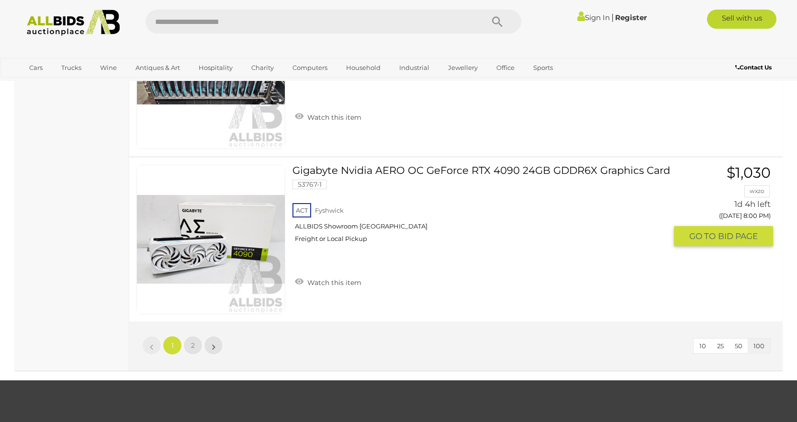
scroll to position [16417, 0]
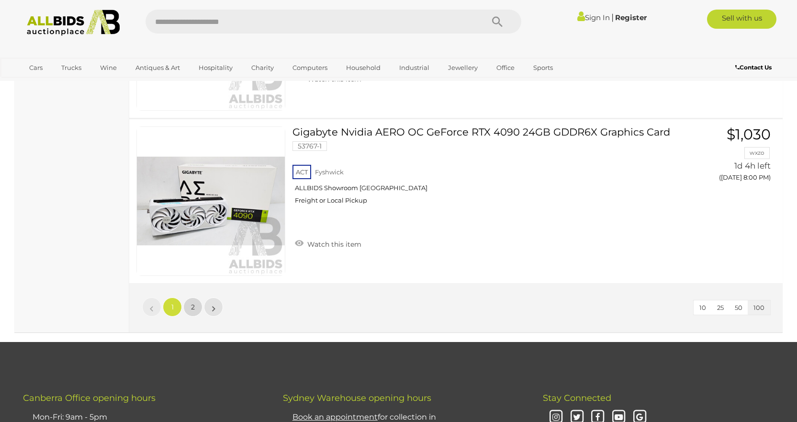
click at [199, 306] on link "2" at bounding box center [192, 306] width 19 height 19
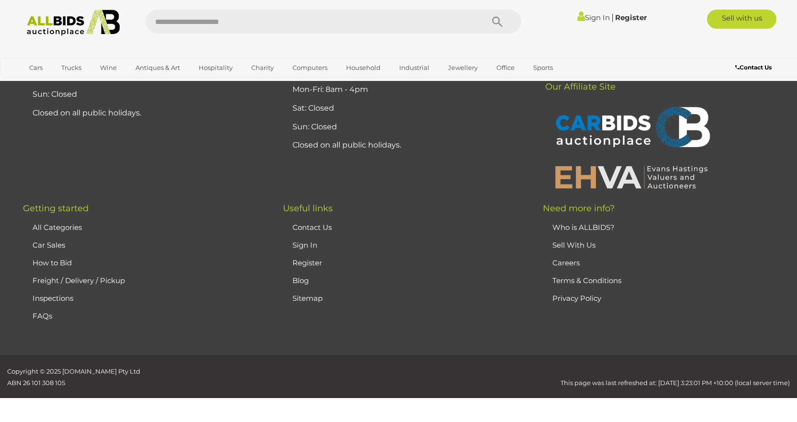
scroll to position [134, 0]
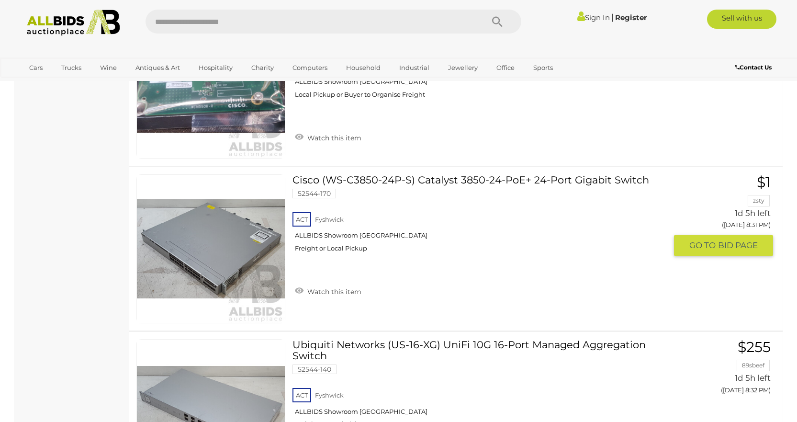
scroll to position [4679, 0]
